Goal: Information Seeking & Learning: Learn about a topic

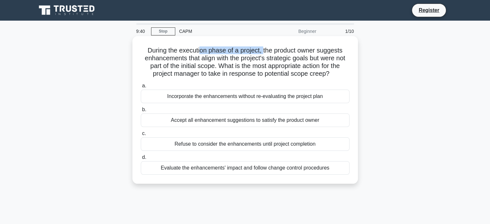
drag, startPoint x: 198, startPoint y: 50, endPoint x: 264, endPoint y: 48, distance: 66.1
click at [264, 48] on h5 "During the execution phase of a project, the product owner suggests enhancement…" at bounding box center [245, 62] width 210 height 32
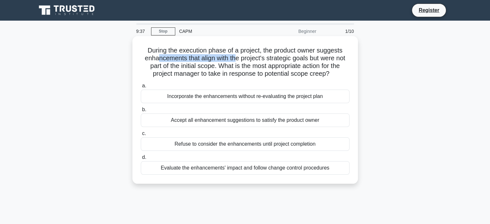
drag, startPoint x: 157, startPoint y: 59, endPoint x: 236, endPoint y: 60, distance: 78.7
click at [236, 60] on h5 "During the execution phase of a project, the product owner suggests enhancement…" at bounding box center [245, 62] width 210 height 32
click at [344, 79] on div "During the execution phase of a project, the product owner suggests enhancement…" at bounding box center [245, 110] width 220 height 142
click at [277, 171] on div "Evaluate the enhancements' impact and follow change control procedures" at bounding box center [245, 168] width 209 height 14
click at [141, 160] on input "d. Evaluate the enhancements' impact and follow change control procedures" at bounding box center [141, 157] width 0 height 4
